Goal: Task Accomplishment & Management: Manage account settings

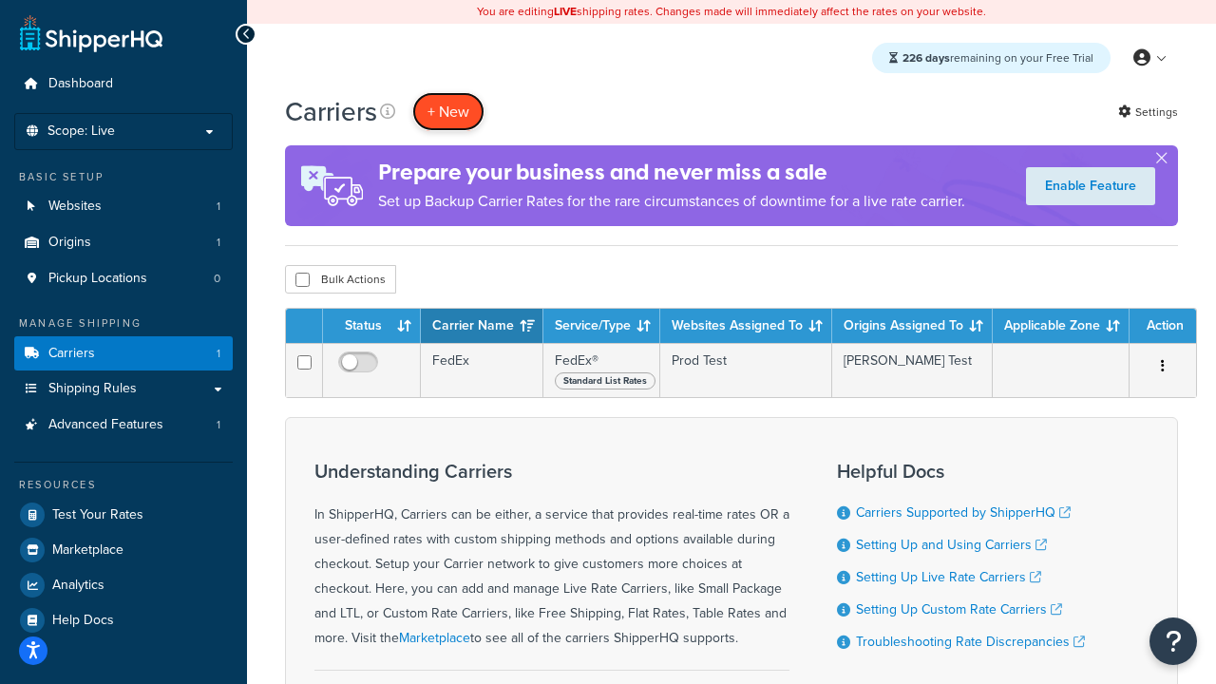
click at [448, 111] on button "+ New" at bounding box center [448, 111] width 72 height 39
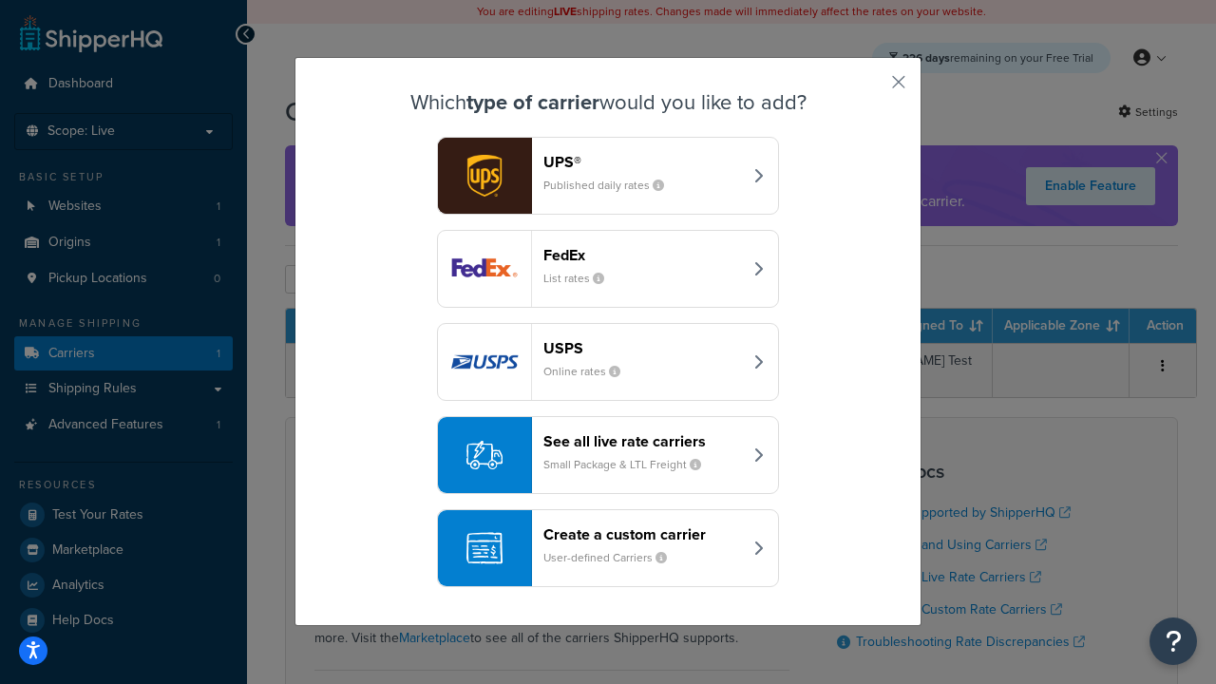
click at [608, 269] on div "FedEx List rates" at bounding box center [642, 269] width 198 height 46
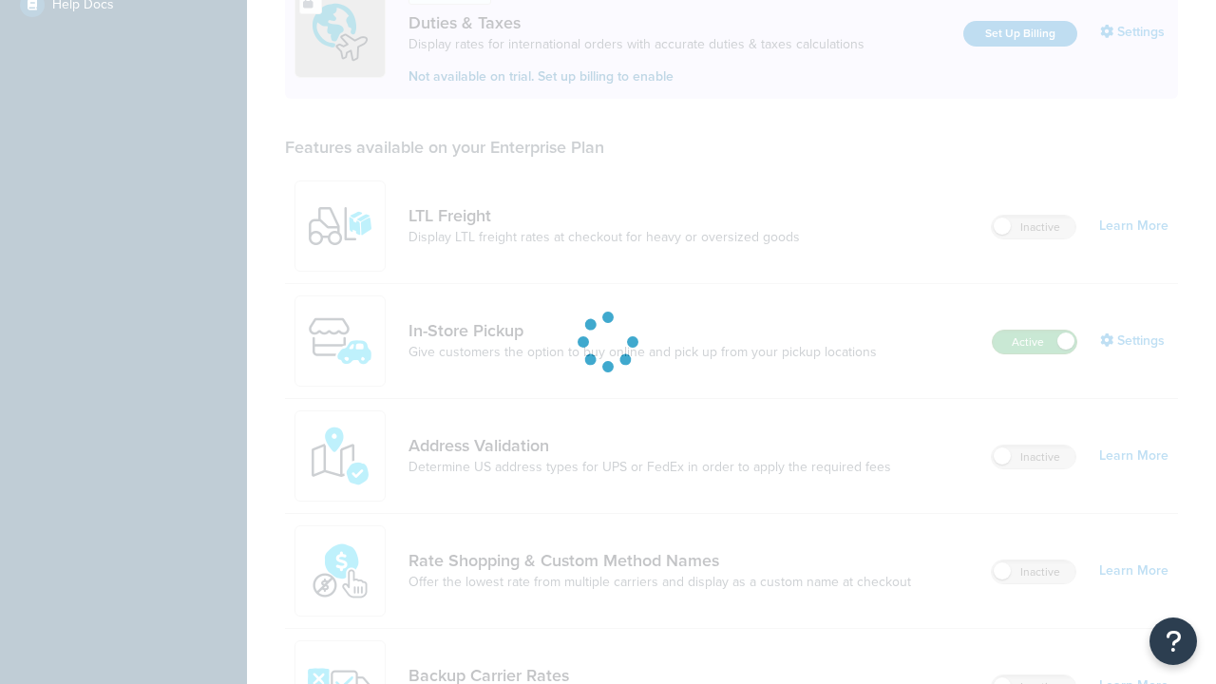
click at [1034, 331] on label "Active" at bounding box center [1034, 342] width 84 height 23
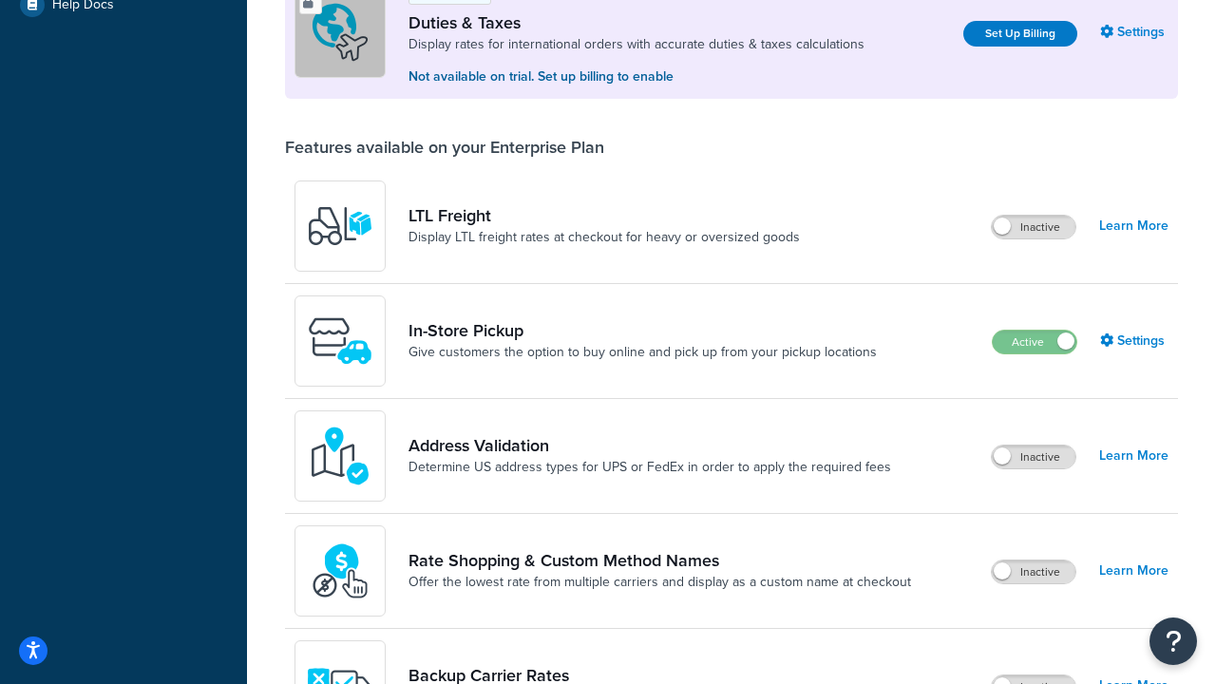
scroll to position [946, 0]
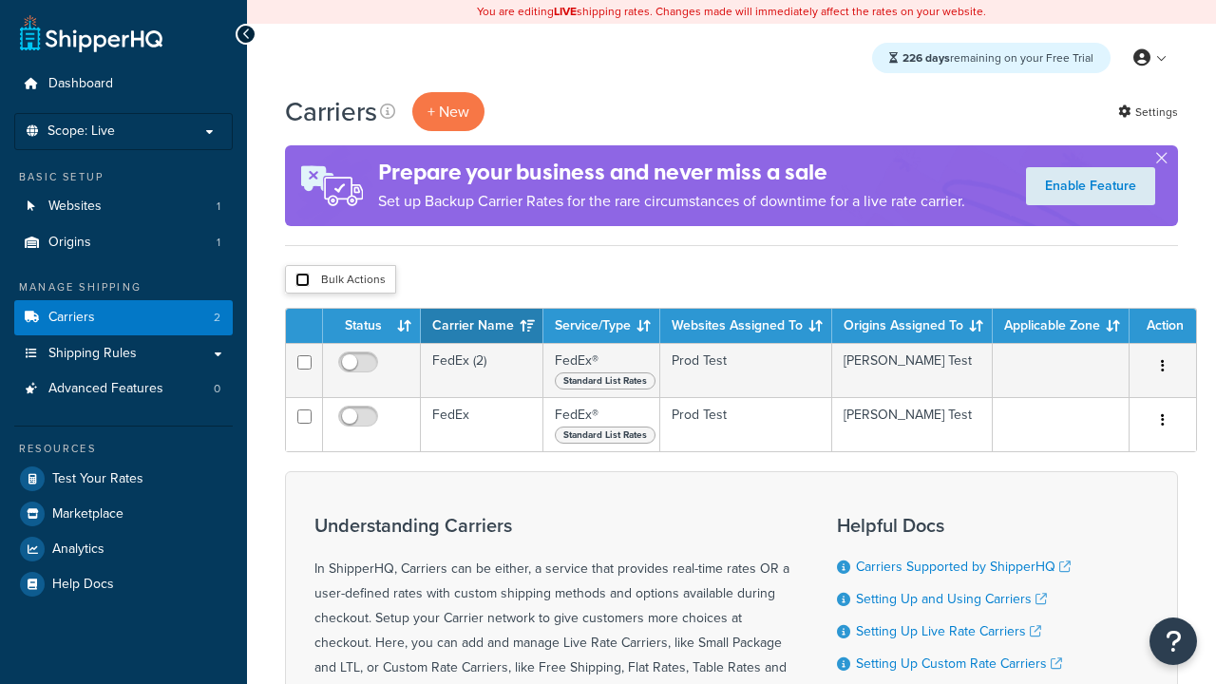
click at [302, 280] on input "checkbox" at bounding box center [302, 280] width 14 height 14
checkbox input "true"
click at [0, 0] on button "Delete" at bounding box center [0, 0] width 0 height 0
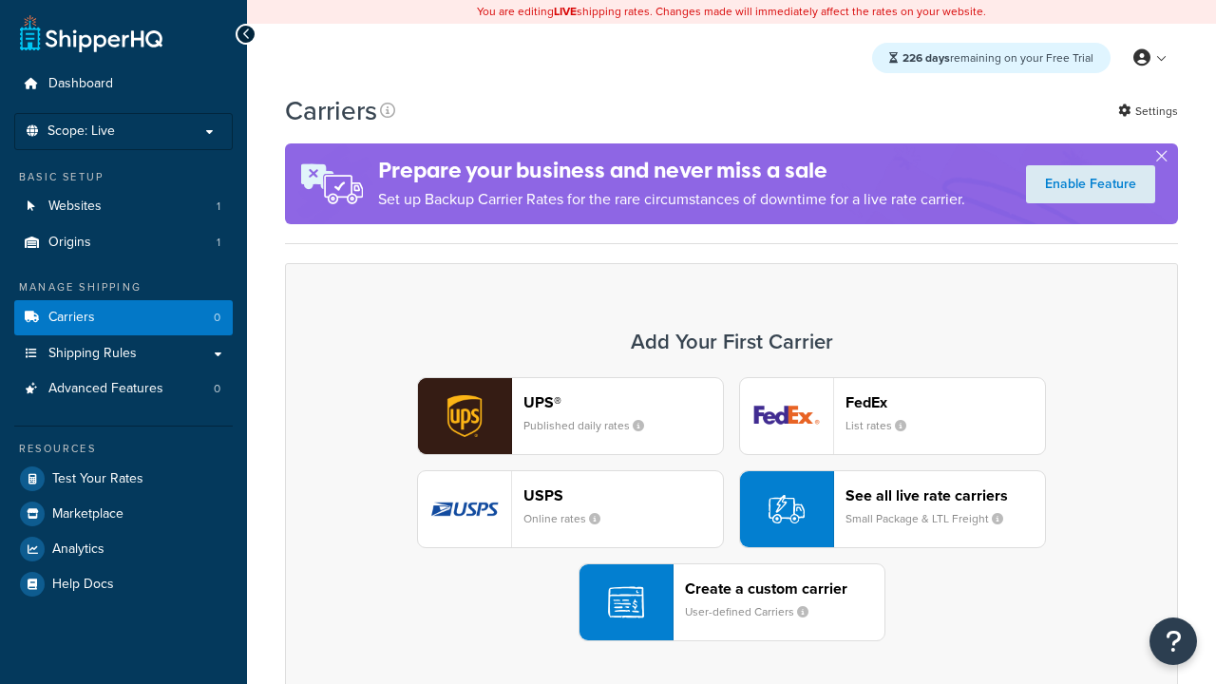
click at [945, 402] on header "FedEx" at bounding box center [944, 402] width 199 height 18
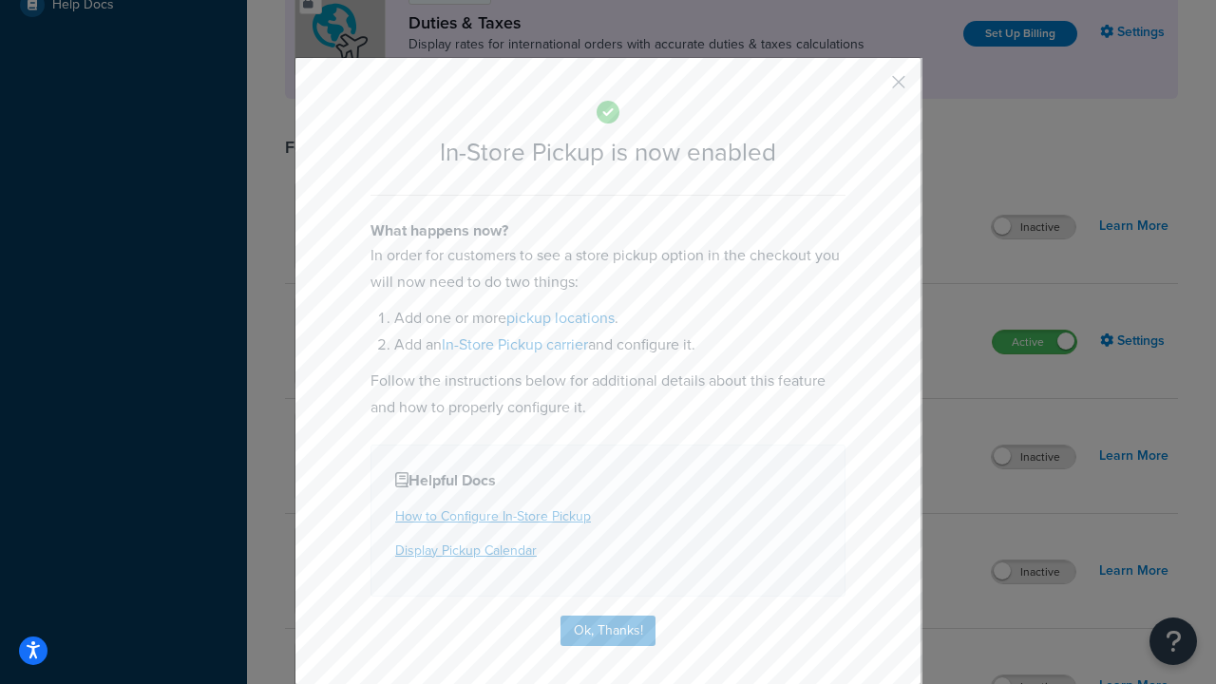
click at [870, 88] on button "button" at bounding box center [870, 88] width 5 height 5
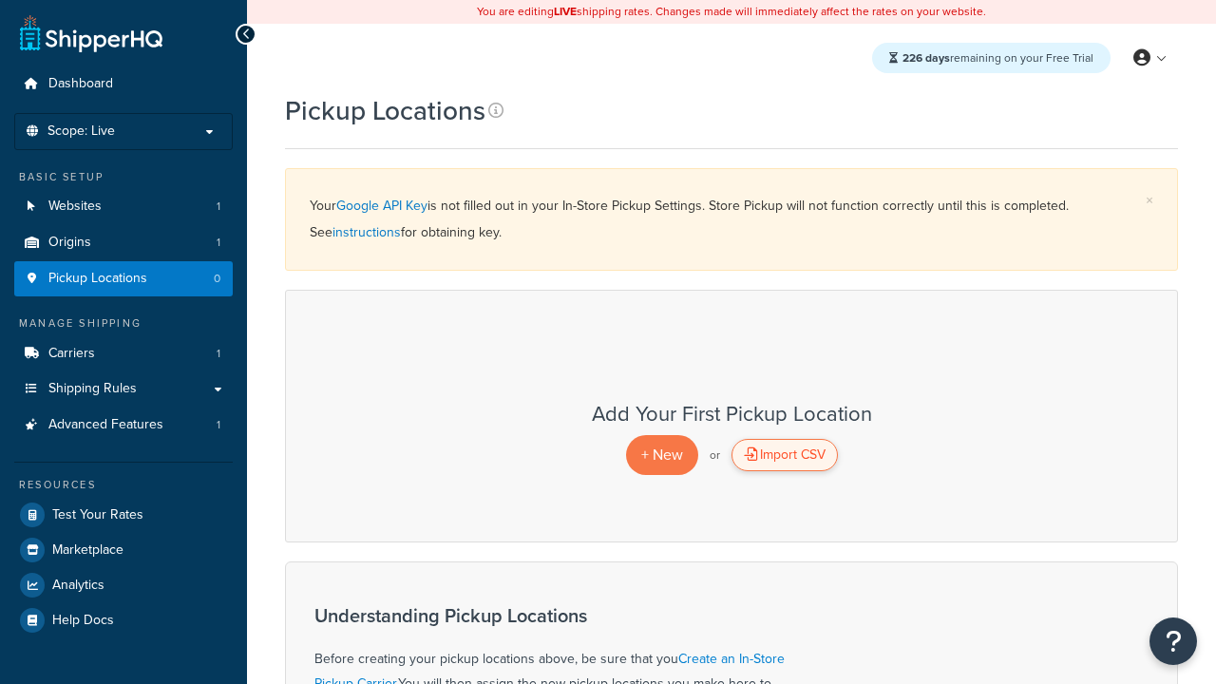
click at [784, 455] on div "Import CSV" at bounding box center [784, 455] width 106 height 32
